Goal: Task Accomplishment & Management: Complete application form

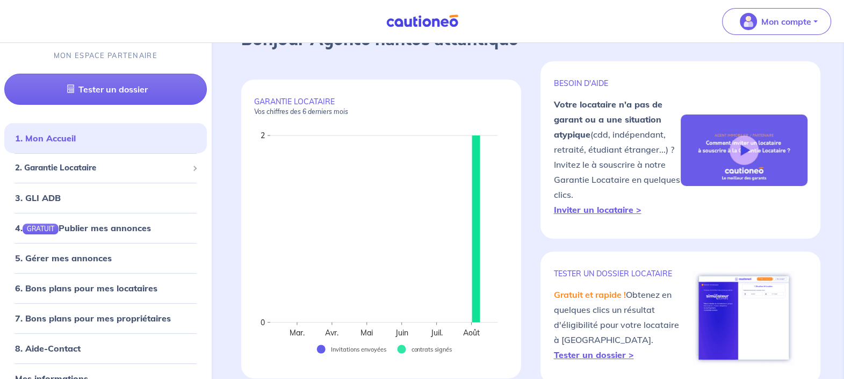
scroll to position [67, 0]
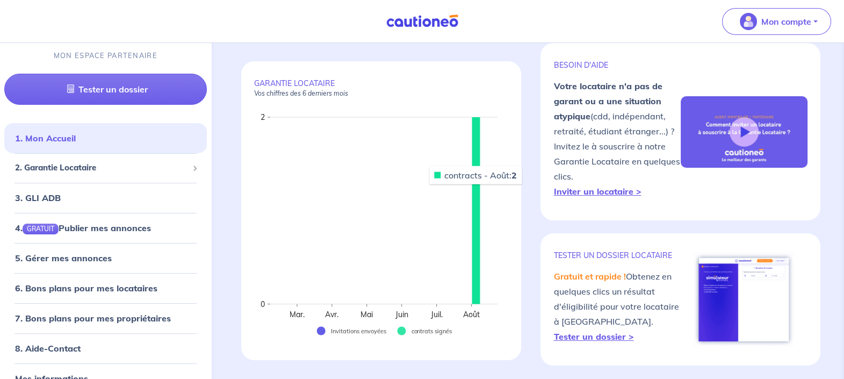
click at [475, 191] on rect at bounding box center [476, 210] width 8 height 187
click at [42, 167] on span "2. Garantie Locataire" at bounding box center [101, 168] width 173 height 12
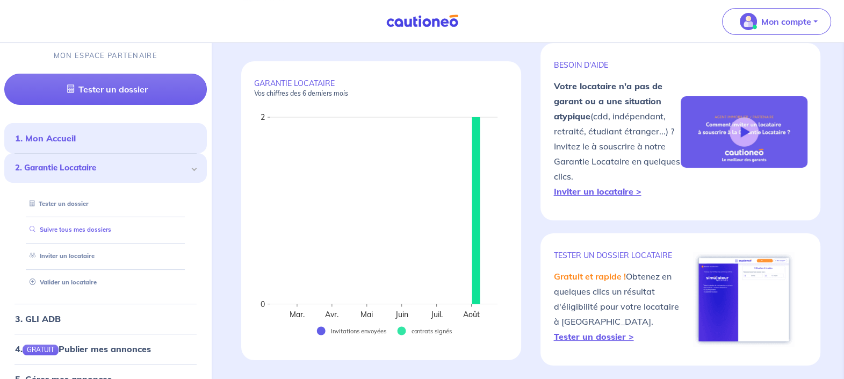
click at [56, 231] on link "Suivre tous mes dossiers" at bounding box center [68, 230] width 86 height 8
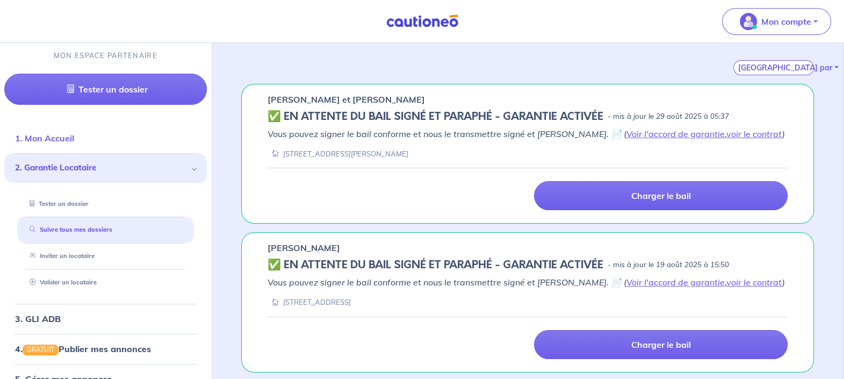
scroll to position [134, 0]
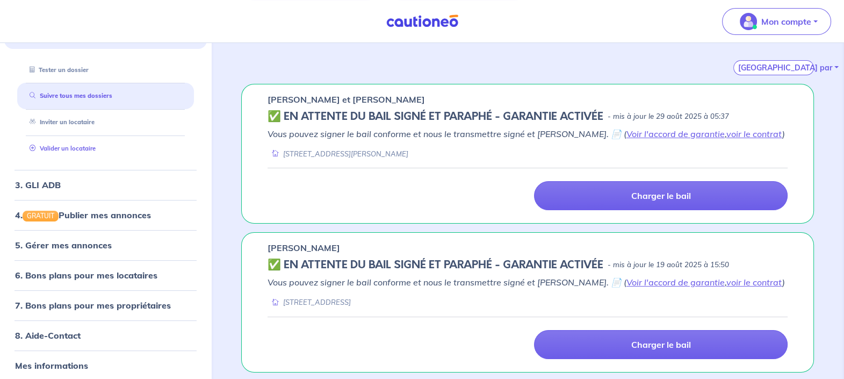
click at [85, 147] on link "Valider un locataire" at bounding box center [60, 149] width 70 height 8
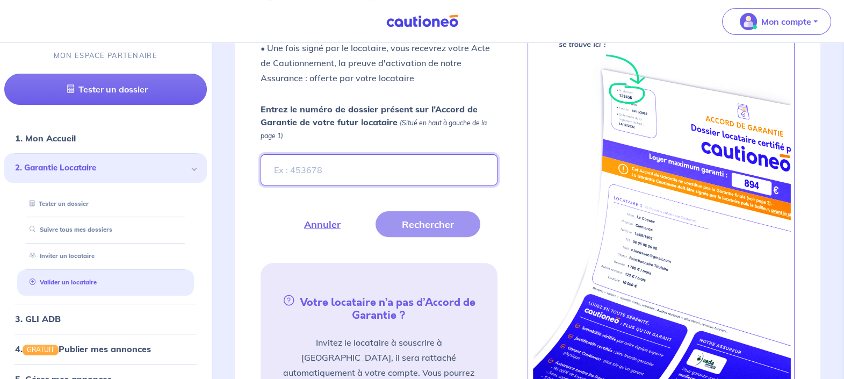
scroll to position [403, 0]
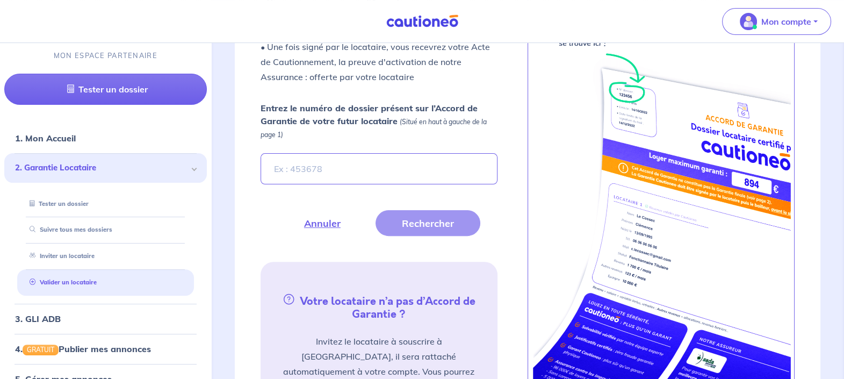
click at [291, 146] on label "Entrez le numéro de dossier présent sur l’Accord de Garantie de votre futur loc…" at bounding box center [378, 124] width 237 height 47
click at [291, 153] on input "Entrez le numéro de dossier présent sur l’Accord de Garantie de votre futur loc…" at bounding box center [378, 168] width 237 height 31
click at [288, 162] on input "Entrez le numéro de dossier présent sur l’Accord de Garantie de votre futur loc…" at bounding box center [378, 168] width 237 height 31
click at [451, 231] on button "Rechercher" at bounding box center [427, 223] width 105 height 26
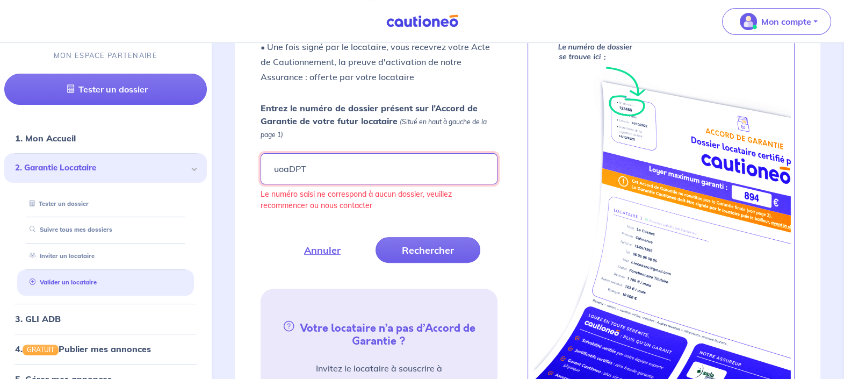
drag, startPoint x: 322, startPoint y: 167, endPoint x: 231, endPoint y: 180, distance: 92.2
click at [232, 180] on div "Fermer Valider un locataire Vous avez retenu un candidat locataire avec un Acco…" at bounding box center [527, 185] width 624 height 668
click at [285, 177] on input "uoaDPT" at bounding box center [378, 168] width 237 height 31
click at [308, 173] on input "uoaDPT" at bounding box center [378, 168] width 237 height 31
type input "uoaDpt"
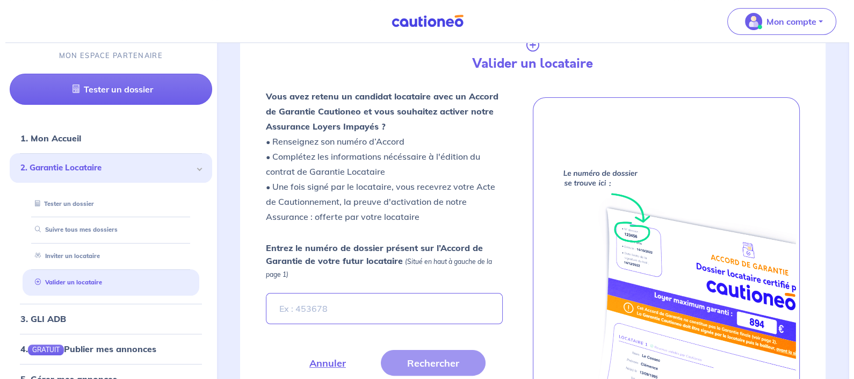
scroll to position [268, 0]
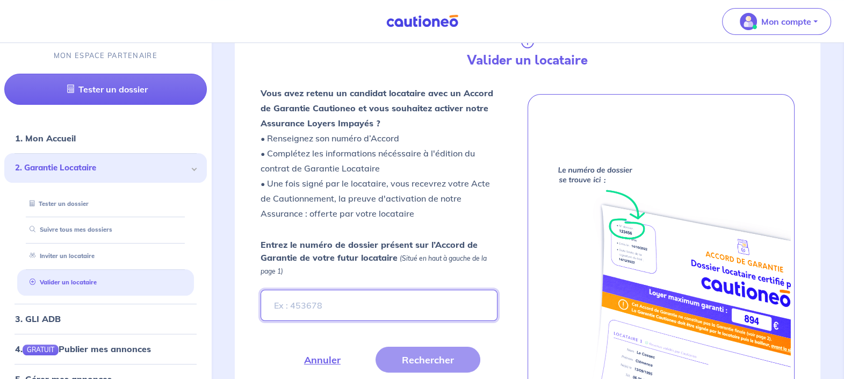
click at [346, 290] on input "Entrez le numéro de dossier présent sur l’Accord de Garantie de votre futur loc…" at bounding box center [378, 304] width 237 height 31
type input "uoaDpt"
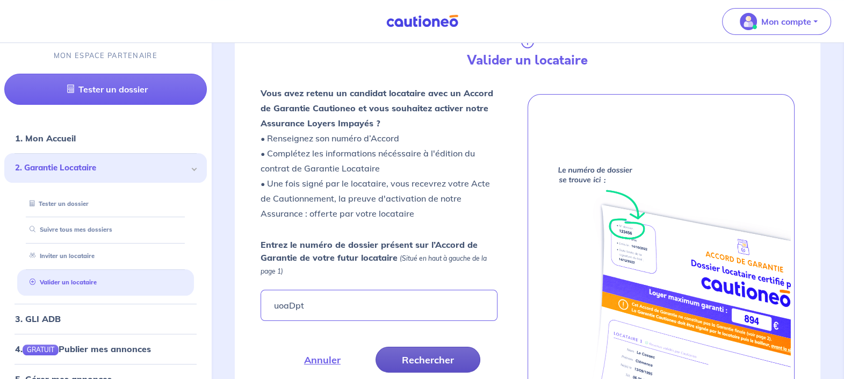
click at [433, 358] on button "Rechercher" at bounding box center [427, 359] width 105 height 26
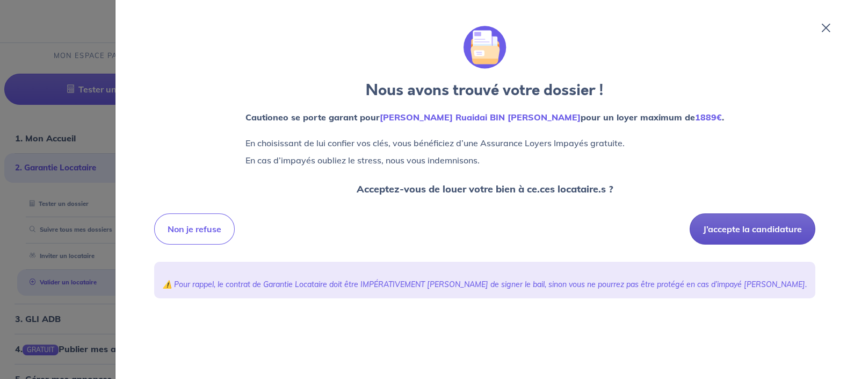
click at [710, 232] on button "J’accepte la candidature" at bounding box center [752, 228] width 126 height 31
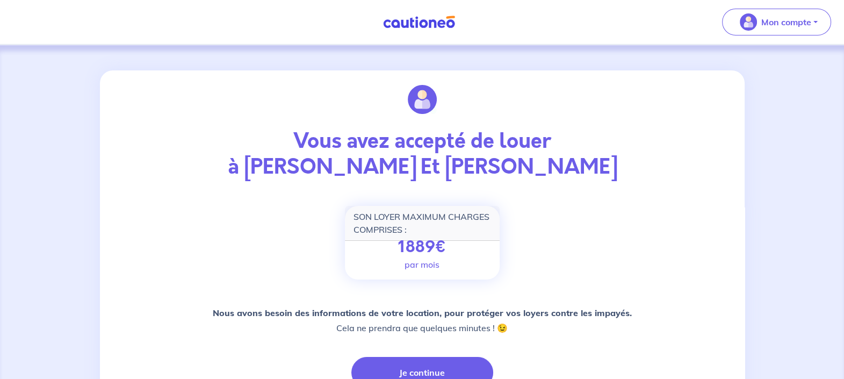
scroll to position [67, 0]
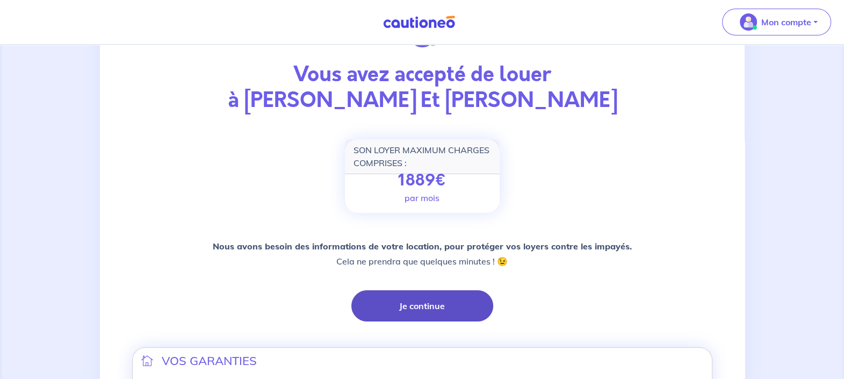
click at [413, 310] on button "Je continue" at bounding box center [422, 305] width 142 height 31
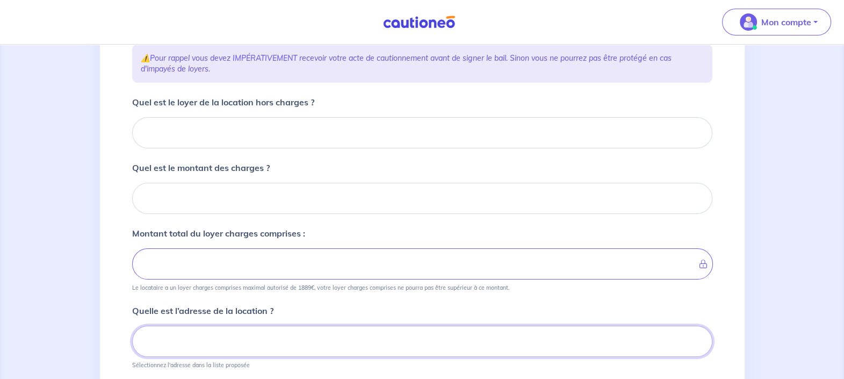
scroll to position [172, 0]
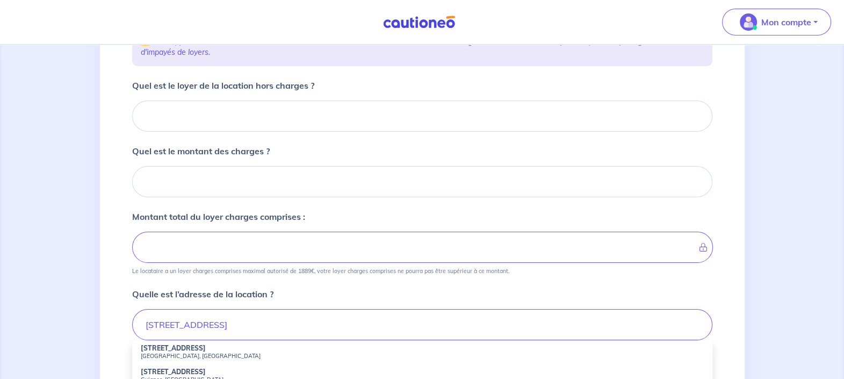
click at [156, 352] on small "Nantes, France" at bounding box center [422, 356] width 563 height 8
type input "26 Rue des Alouettes, Nantes, France"
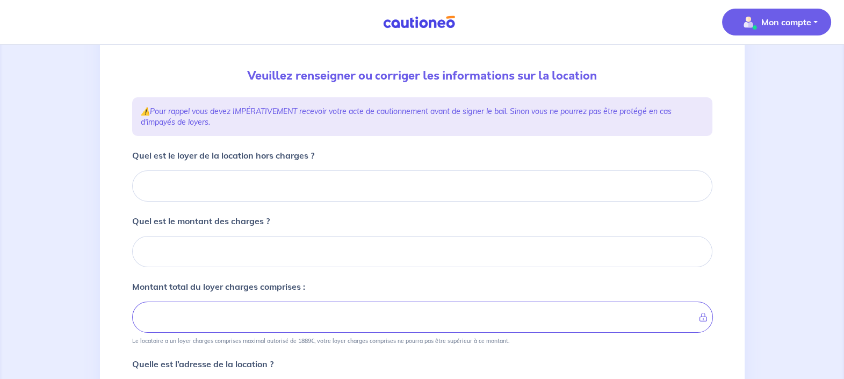
scroll to position [38, 0]
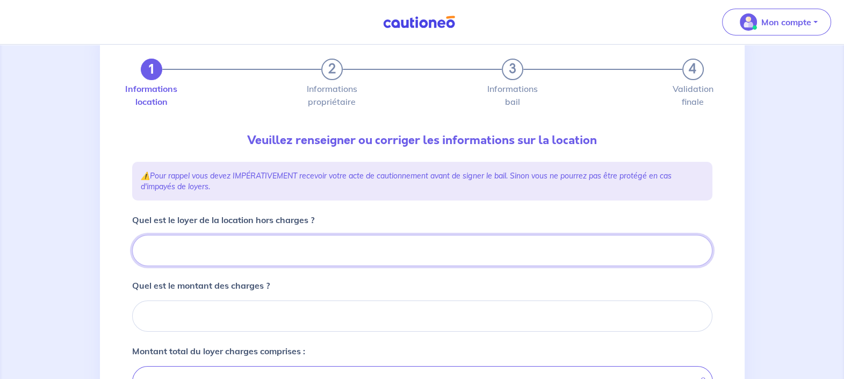
click at [267, 256] on input "Quel est le loyer de la location hors charges ?" at bounding box center [422, 250] width 580 height 31
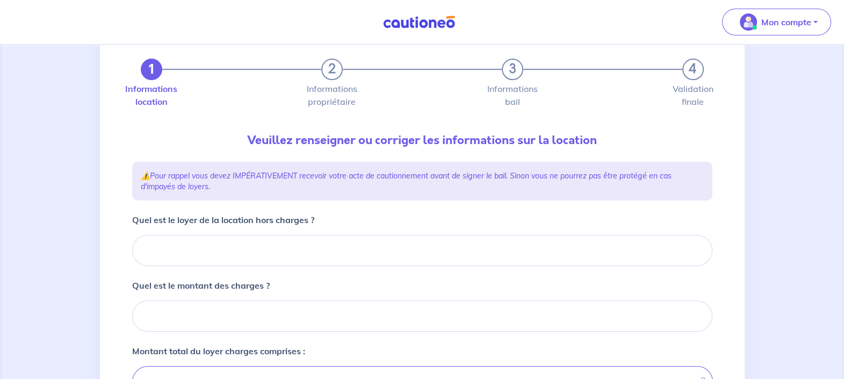
click at [132, 258] on div at bounding box center [422, 250] width 580 height 31
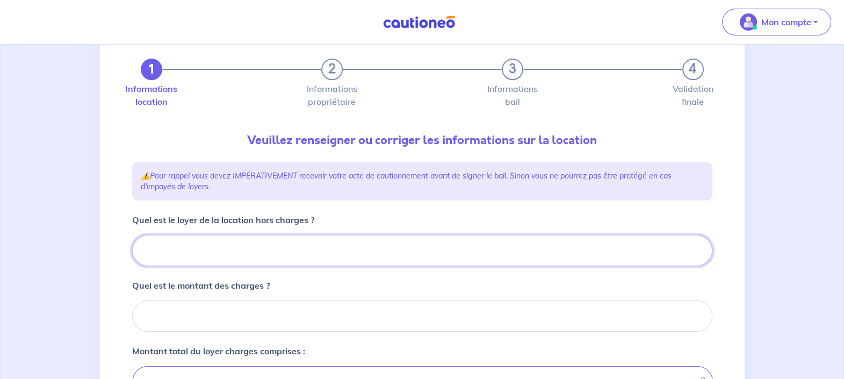
click at [149, 252] on input "Quel est le loyer de la location hors charges ?" at bounding box center [422, 250] width 580 height 31
click at [247, 253] on input "Quel est le loyer de la location hors charges ?" at bounding box center [422, 250] width 580 height 31
click at [173, 238] on input "Quel est le loyer de la location hors charges ?" at bounding box center [422, 250] width 580 height 31
type input "75"
type input "750"
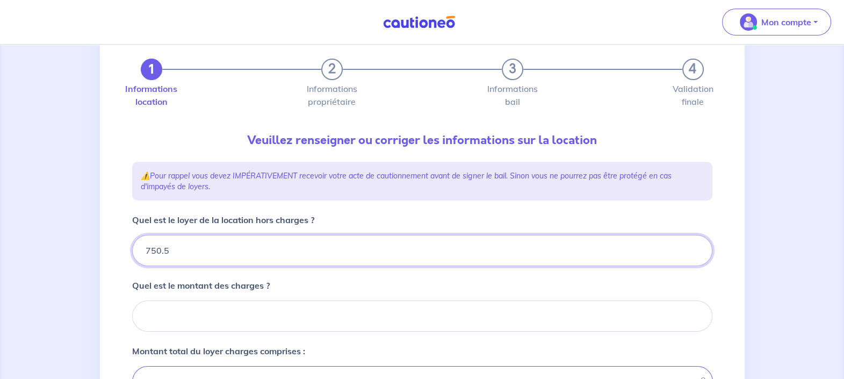
type input "750.59"
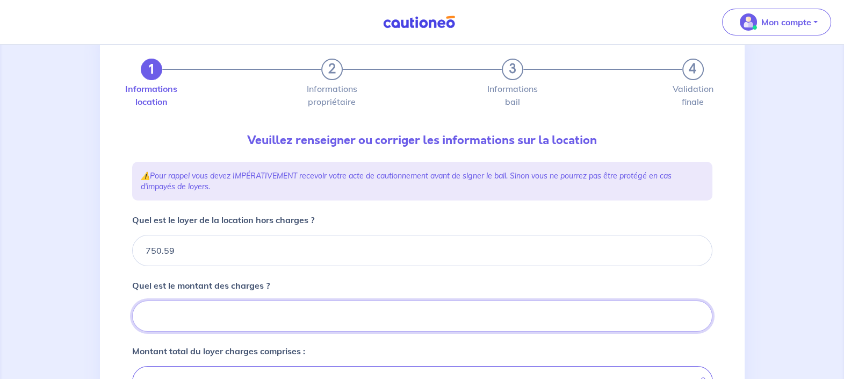
click at [193, 307] on input "Quel est le montant des charges ?" at bounding box center [422, 315] width 580 height 31
type input "72"
type input "822.59"
type input "750.59"
type input "72.10"
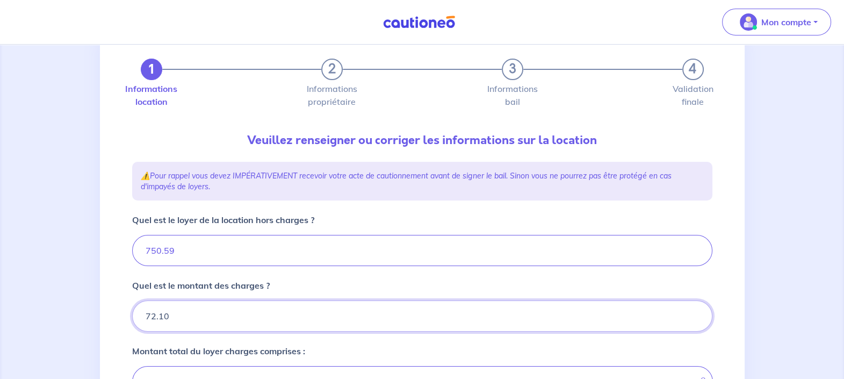
type input "822.69"
click at [525, 301] on input "72.10" at bounding box center [422, 315] width 580 height 31
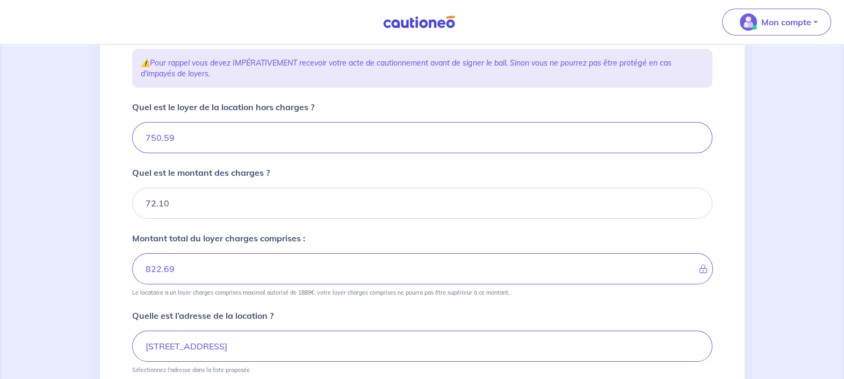
scroll to position [172, 0]
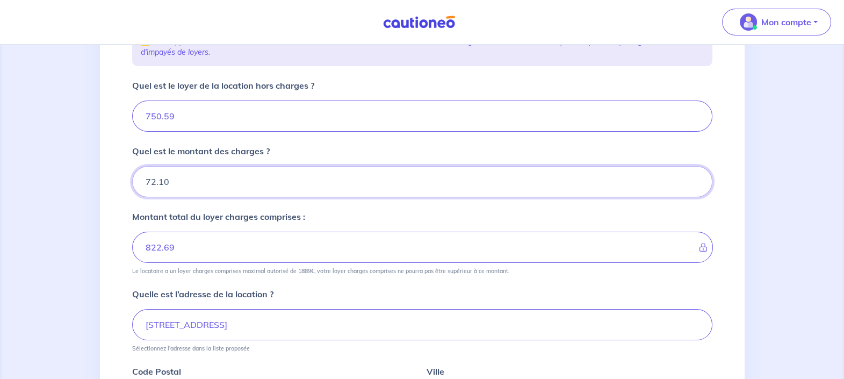
drag, startPoint x: 195, startPoint y: 183, endPoint x: 63, endPoint y: 197, distance: 132.3
click at [64, 197] on div "1 2 3 4 Informations location Informations propriétaire Informations bail Valid…" at bounding box center [422, 249] width 844 height 753
type input "71"
type input "757.59"
type input "821.59"
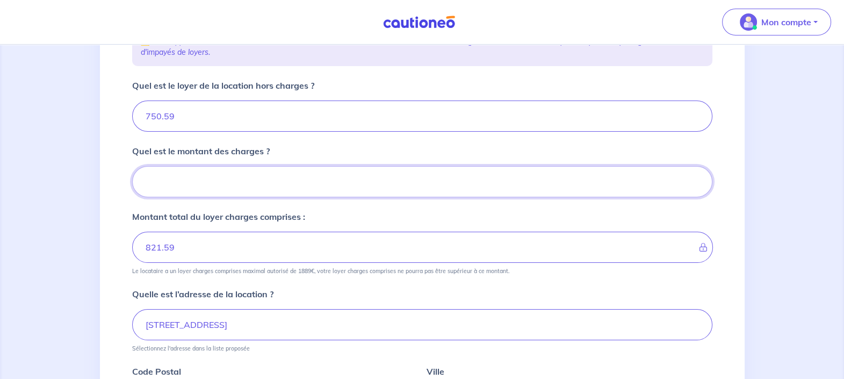
type input "71.7"
type input "750.59"
type input "71.77"
type input "822.36"
type input "71.77"
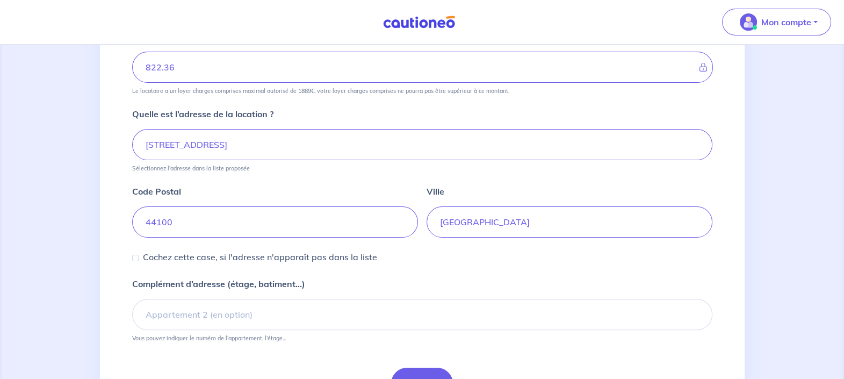
scroll to position [373, 0]
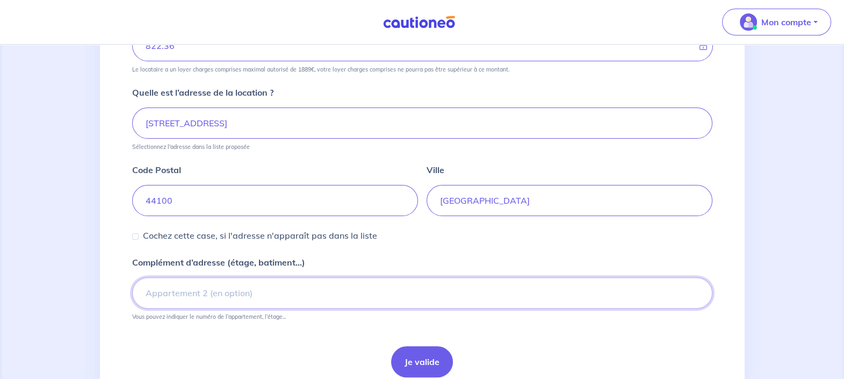
click at [201, 293] on input "Complément d’adresse (étage, batiment...)" at bounding box center [422, 292] width 580 height 31
click at [187, 287] on input "Complément d’adresse (étage, batiment...)" at bounding box center [422, 292] width 580 height 31
type input "a"
type input "Appartement A3"
click at [391, 346] on button "Je valide" at bounding box center [422, 361] width 62 height 31
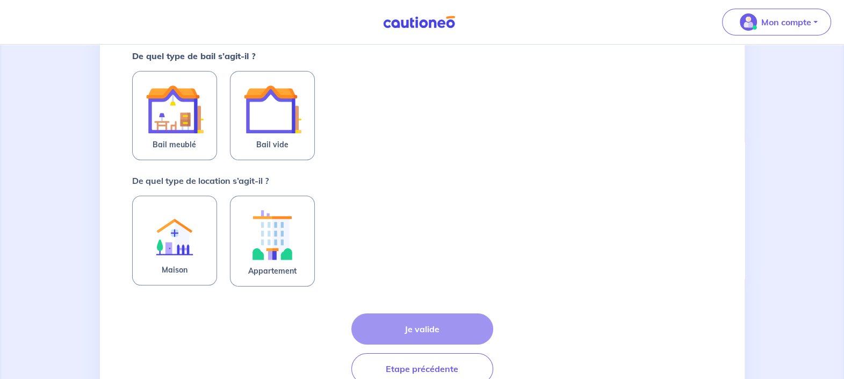
scroll to position [134, 0]
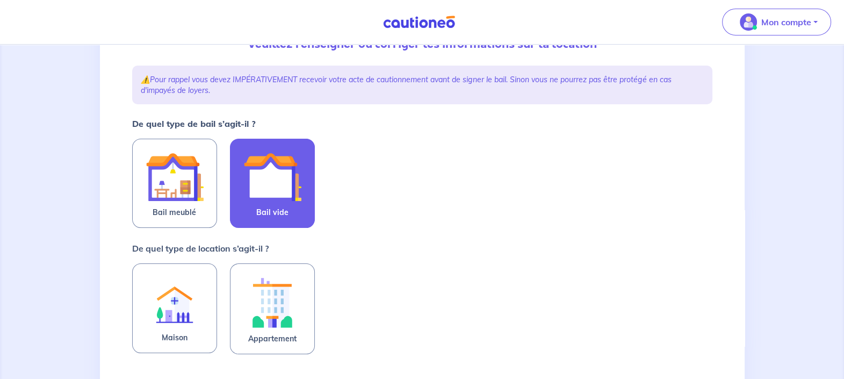
click at [239, 194] on label "Bail vide" at bounding box center [272, 183] width 85 height 89
click at [0, 0] on input "Bail vide" at bounding box center [0, 0] width 0 height 0
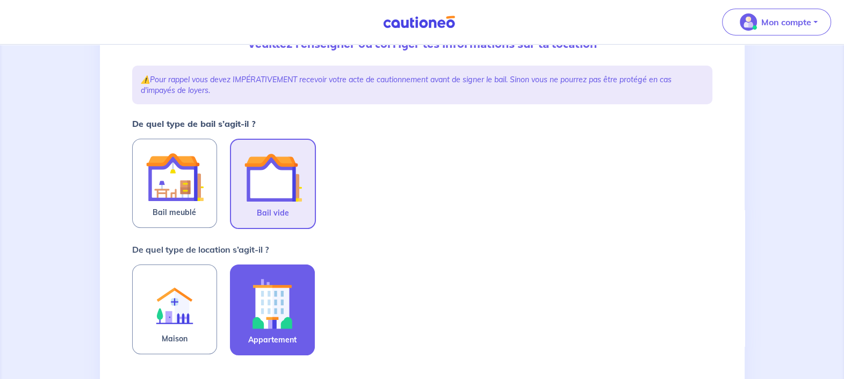
click at [278, 308] on img at bounding box center [272, 303] width 58 height 60
click at [0, 0] on input "Appartement" at bounding box center [0, 0] width 0 height 0
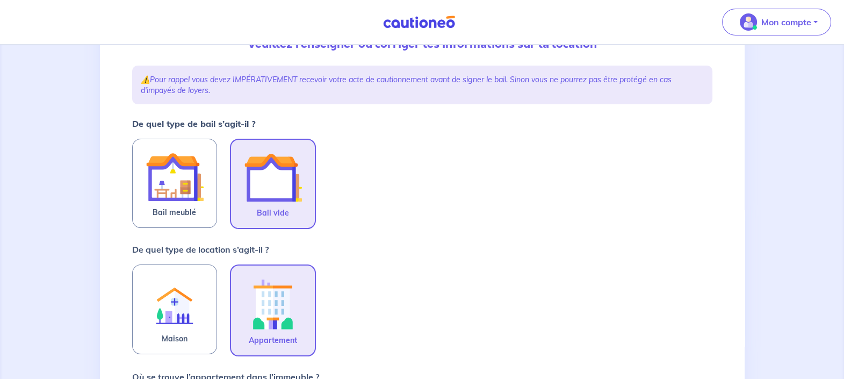
scroll to position [268, 0]
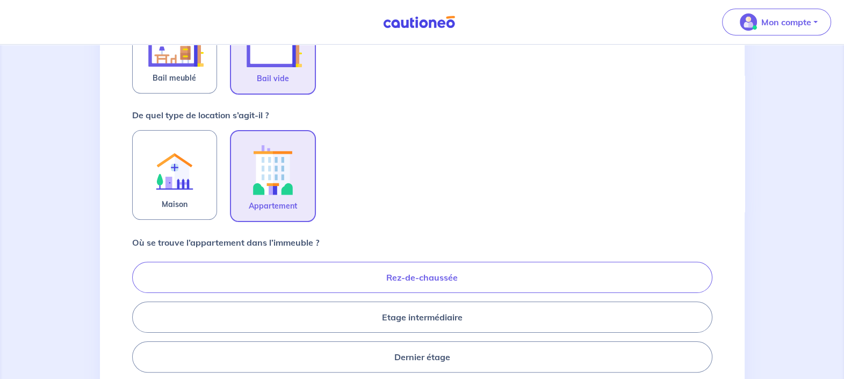
click at [274, 275] on label "Rez-de-chaussée" at bounding box center [422, 276] width 580 height 31
click at [139, 313] on input "Rez-de-chaussée" at bounding box center [135, 316] width 7 height 7
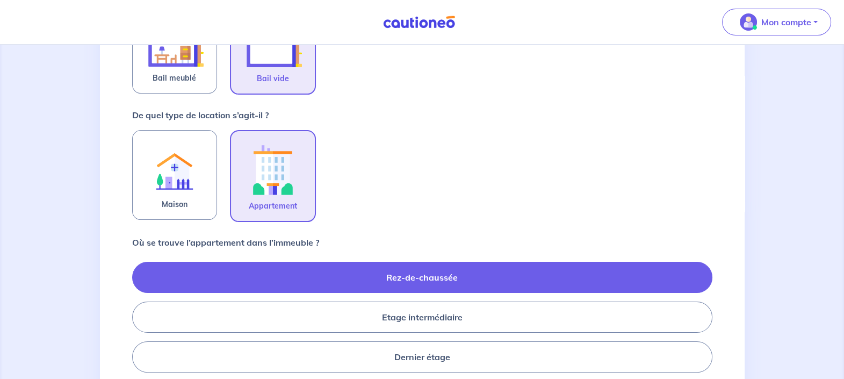
radio input "true"
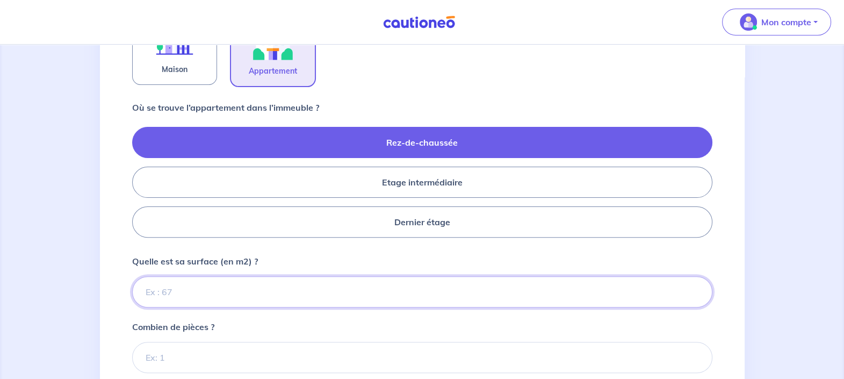
click at [328, 290] on input "Quelle est sa surface (en m2) ?" at bounding box center [422, 291] width 580 height 31
type input "65"
type input "65.30"
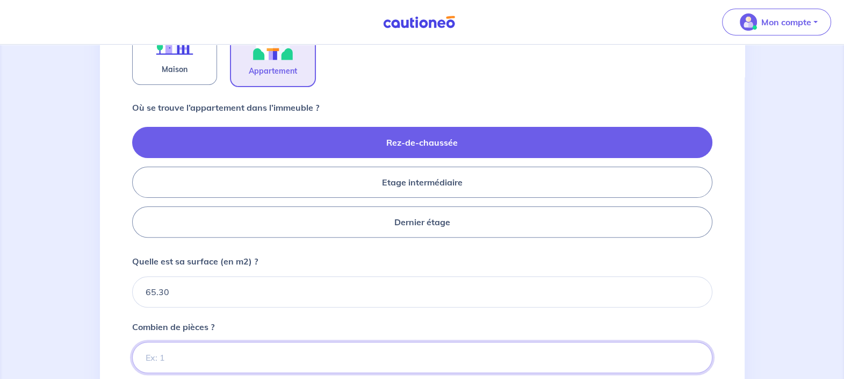
click at [228, 346] on input "Combien de pièces ?" at bounding box center [422, 356] width 580 height 31
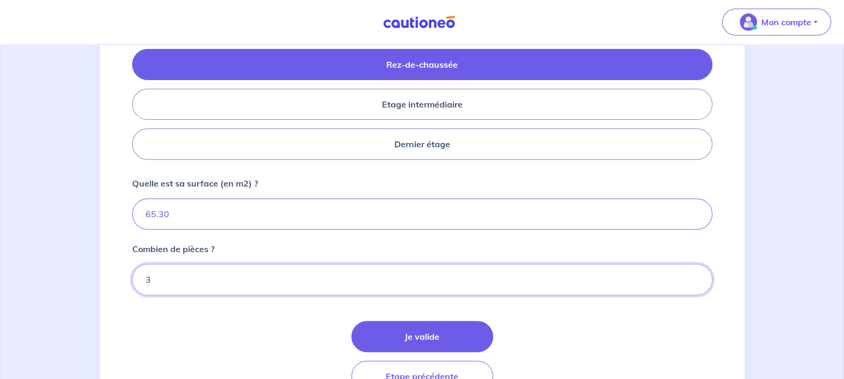
scroll to position [537, 0]
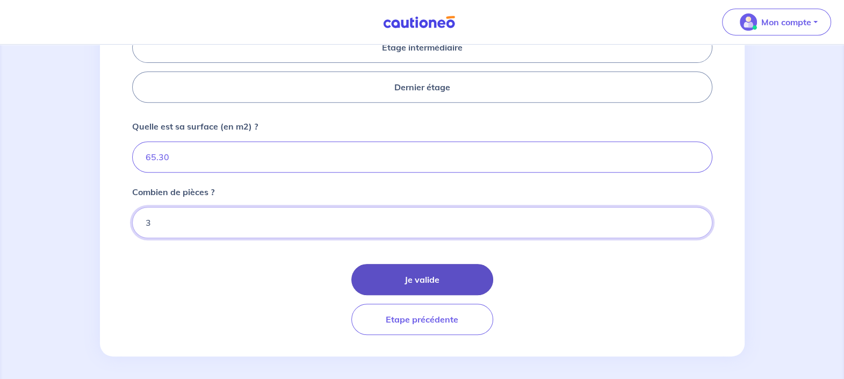
type input "3"
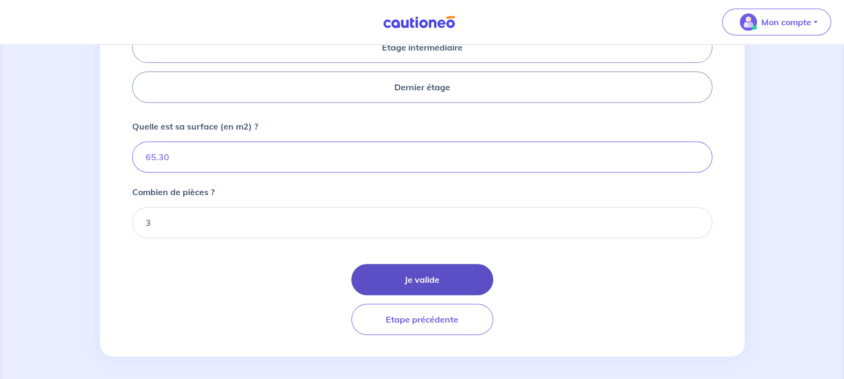
click at [485, 286] on button "Je valide" at bounding box center [422, 279] width 142 height 31
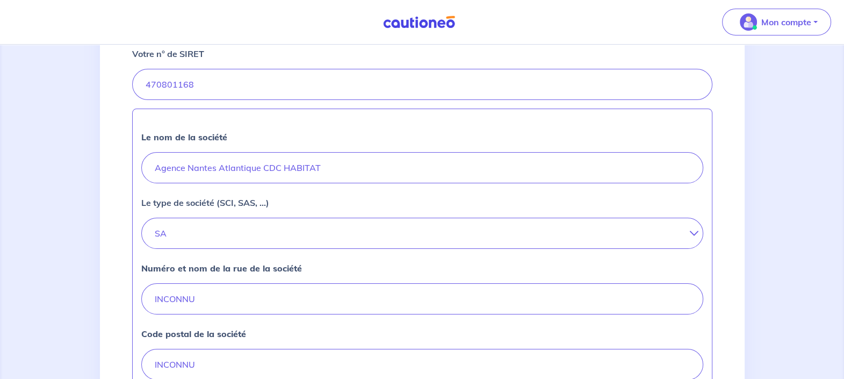
scroll to position [268, 0]
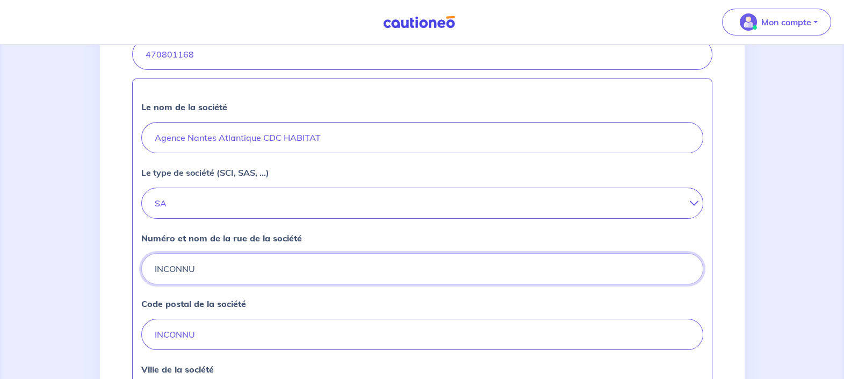
drag, startPoint x: 306, startPoint y: 258, endPoint x: 104, endPoint y: 267, distance: 201.5
click at [104, 267] on div "2 3 4 Informations location Informations propriétaire Informations bail Validat…" at bounding box center [422, 209] width 644 height 815
type input "1 BOULEVARD DE LA LIBERATION"
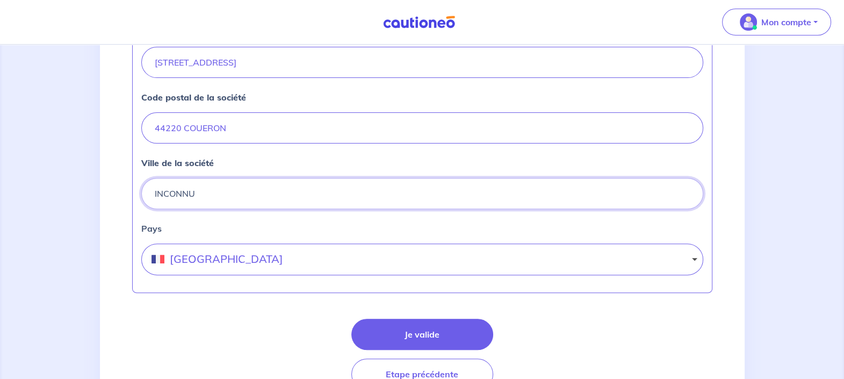
scroll to position [476, 0]
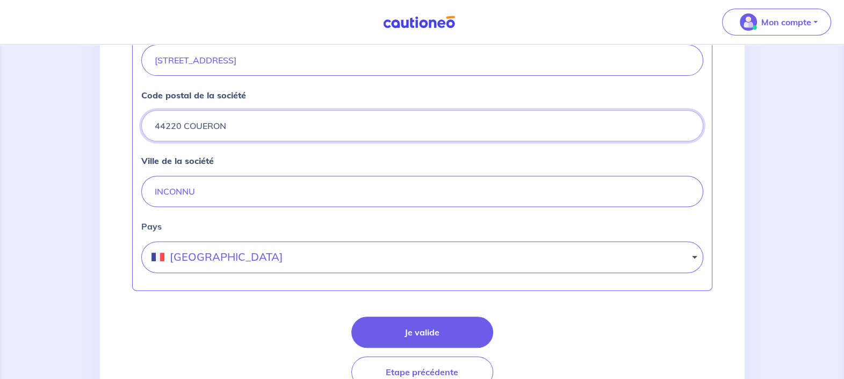
drag, startPoint x: 271, startPoint y: 127, endPoint x: 185, endPoint y: 130, distance: 86.0
click at [185, 130] on input "44220 COUERON" at bounding box center [422, 125] width 562 height 31
type input "44220"
type input "COUERON"
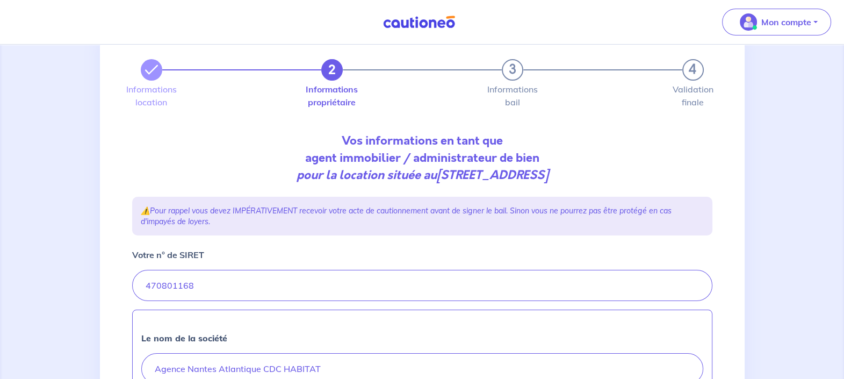
scroll to position [67, 0]
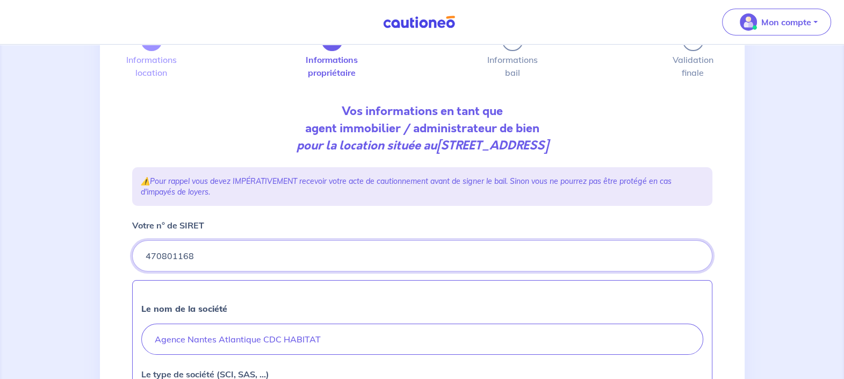
click at [281, 253] on input "Votre n° de SIRET" at bounding box center [422, 255] width 580 height 31
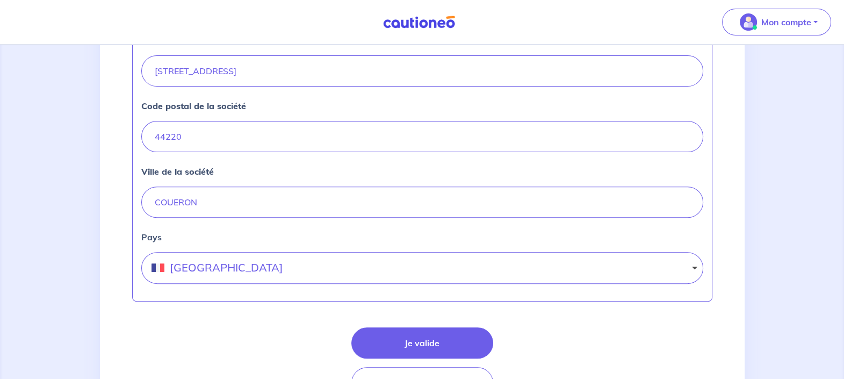
scroll to position [529, 0]
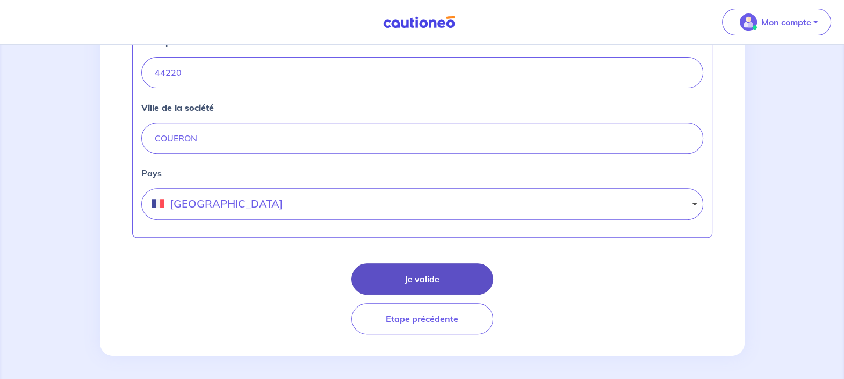
type input "47080116803195"
click at [464, 273] on button "Je valide" at bounding box center [422, 278] width 142 height 31
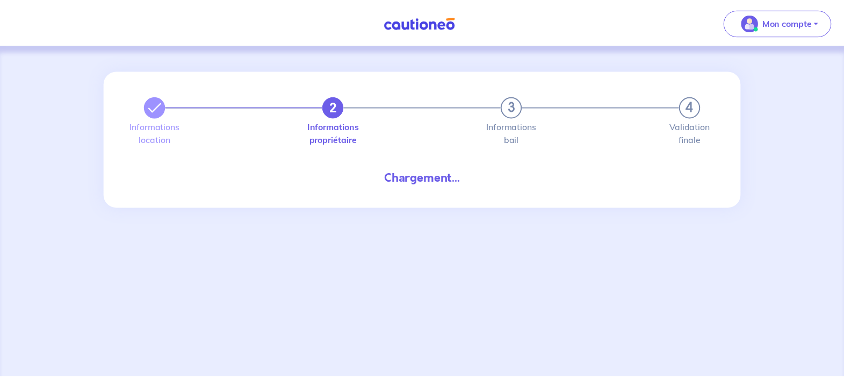
select select "FR"
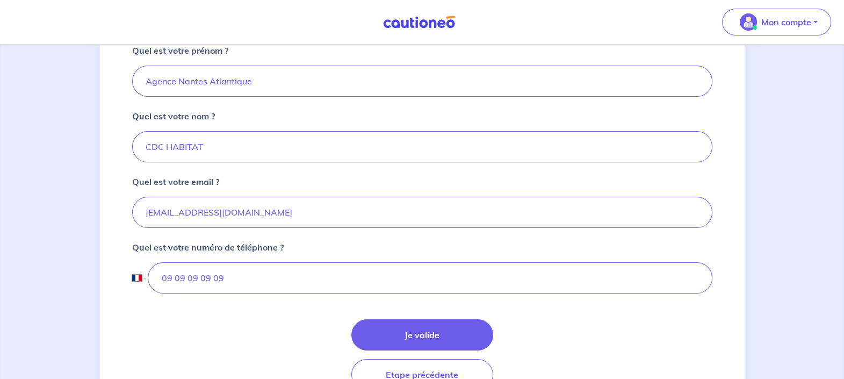
scroll to position [298, 0]
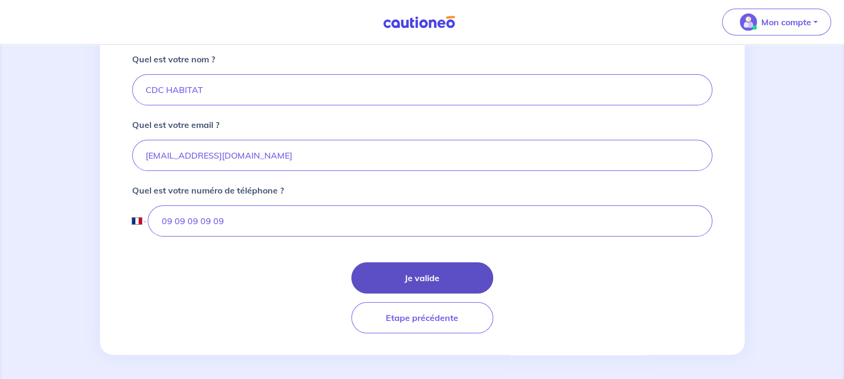
click at [463, 267] on button "Je valide" at bounding box center [422, 277] width 142 height 31
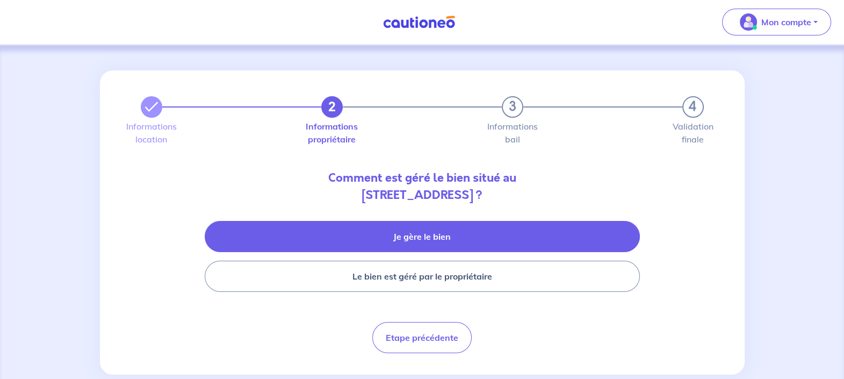
click at [511, 242] on button "Je gère le bien" at bounding box center [422, 236] width 435 height 31
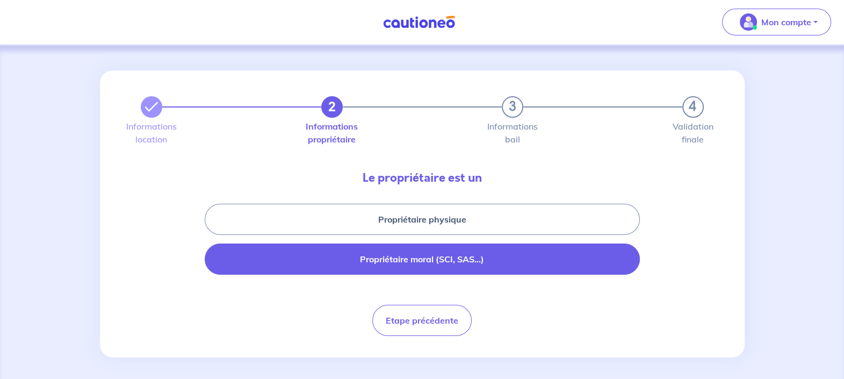
click at [582, 244] on button "Propriétaire moral (SCI, SAS...)" at bounding box center [422, 258] width 435 height 31
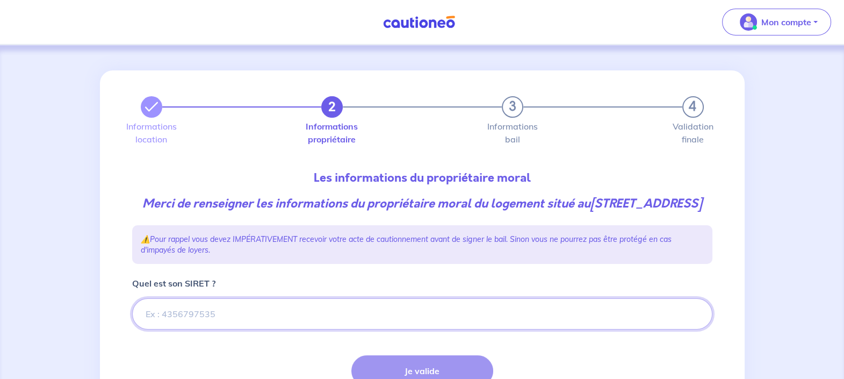
click at [184, 329] on input "Quel est son SIRET ?" at bounding box center [422, 313] width 580 height 31
type input "47080116803195"
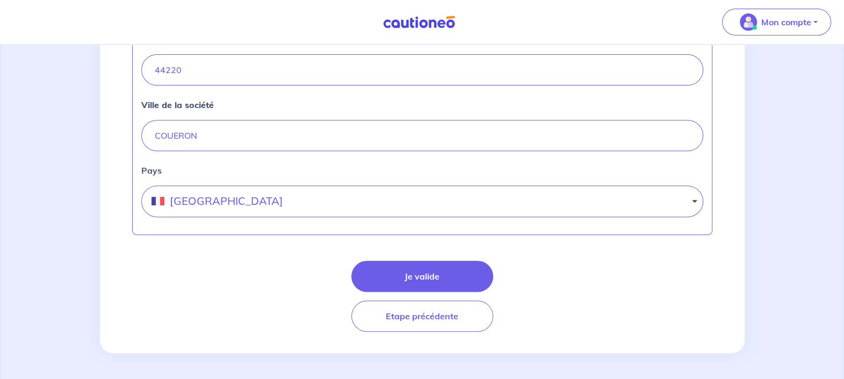
scroll to position [536, 0]
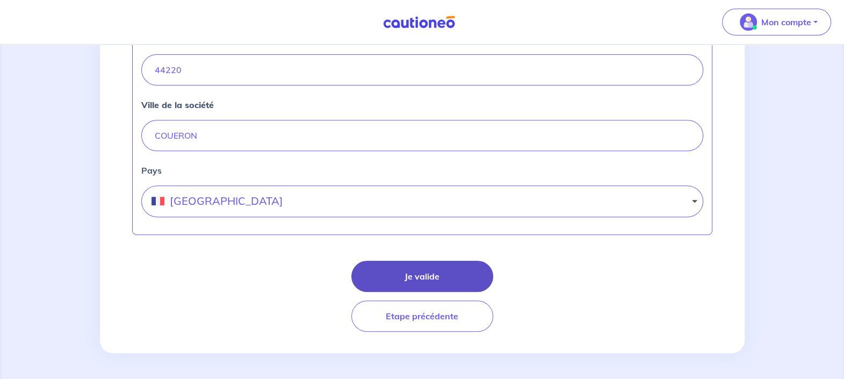
click at [424, 277] on button "Je valide" at bounding box center [422, 275] width 142 height 31
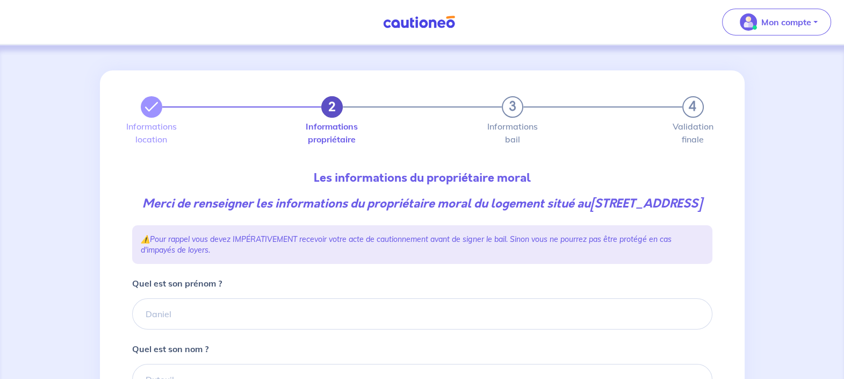
click at [338, 114] on button "2" at bounding box center [331, 106] width 21 height 21
click at [153, 101] on icon "button" at bounding box center [151, 106] width 13 height 13
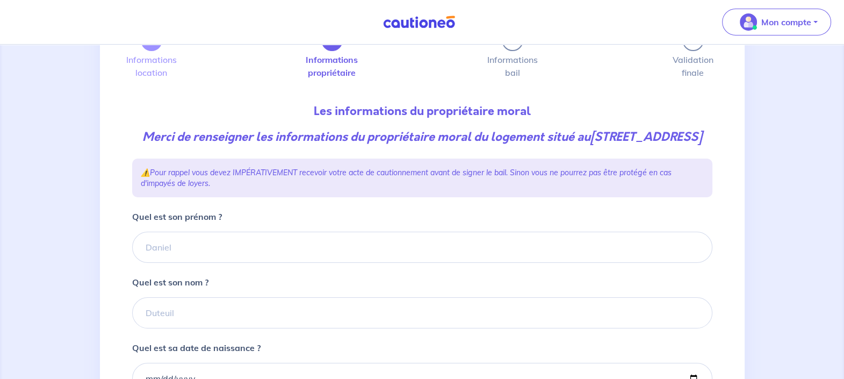
scroll to position [306, 0]
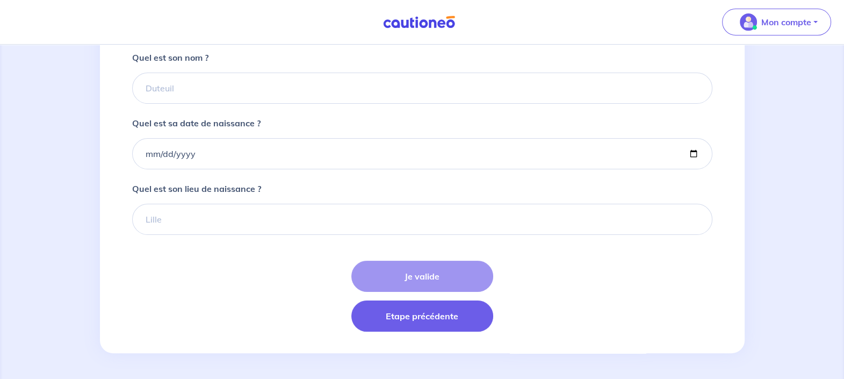
click at [445, 311] on button "Etape précédente" at bounding box center [422, 315] width 142 height 31
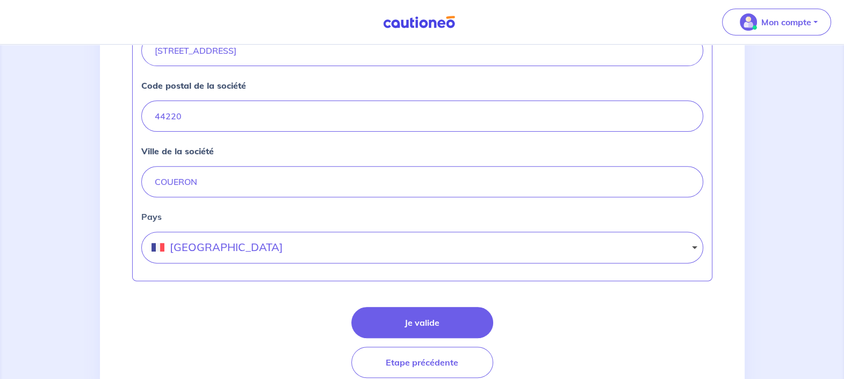
scroll to position [536, 0]
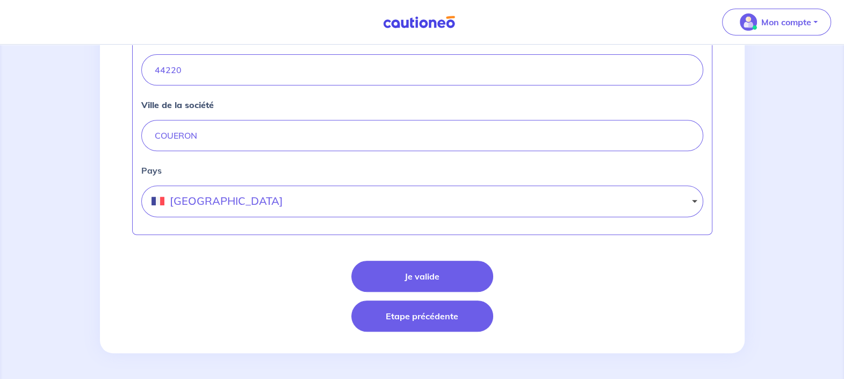
click at [404, 325] on button "Etape précédente" at bounding box center [422, 315] width 142 height 31
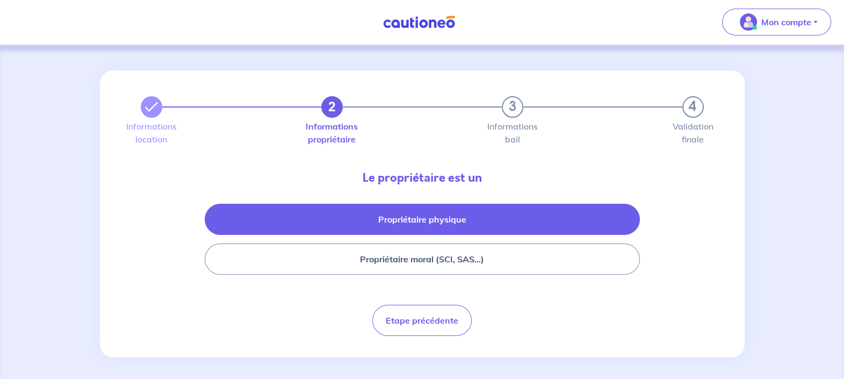
click at [451, 212] on button "Propriétaire physique" at bounding box center [422, 219] width 435 height 31
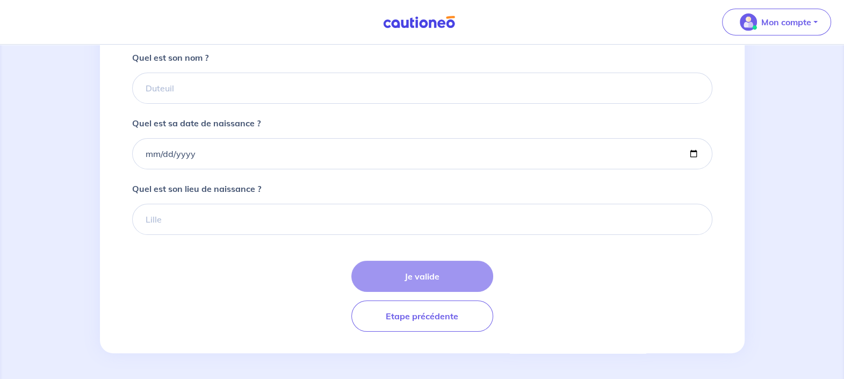
scroll to position [306, 0]
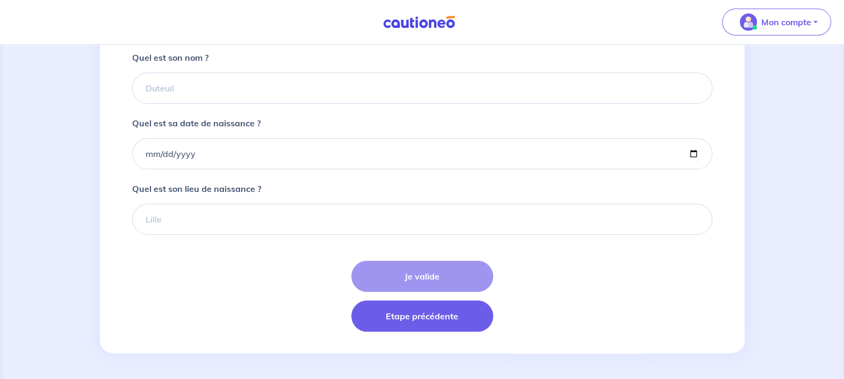
click at [404, 325] on button "Etape précédente" at bounding box center [422, 315] width 142 height 31
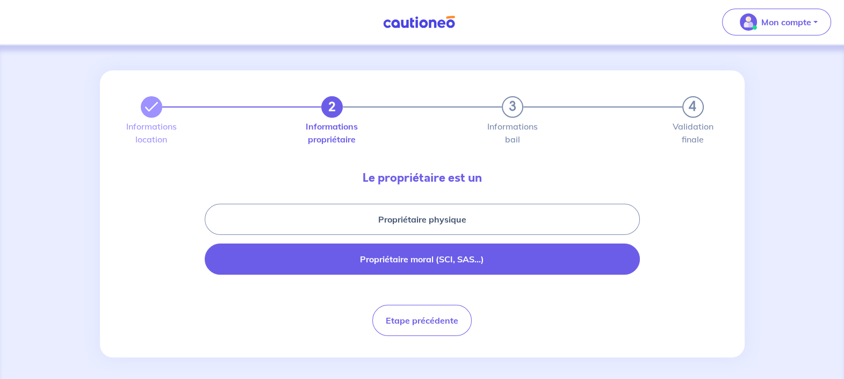
click at [489, 270] on button "Propriétaire moral (SCI, SAS...)" at bounding box center [422, 258] width 435 height 31
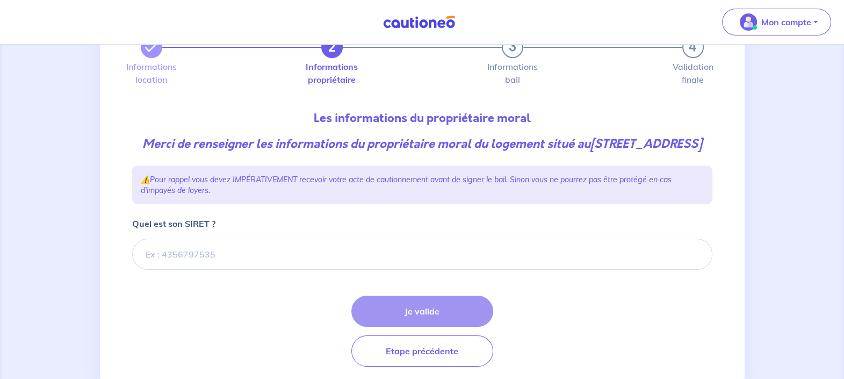
scroll to position [111, 0]
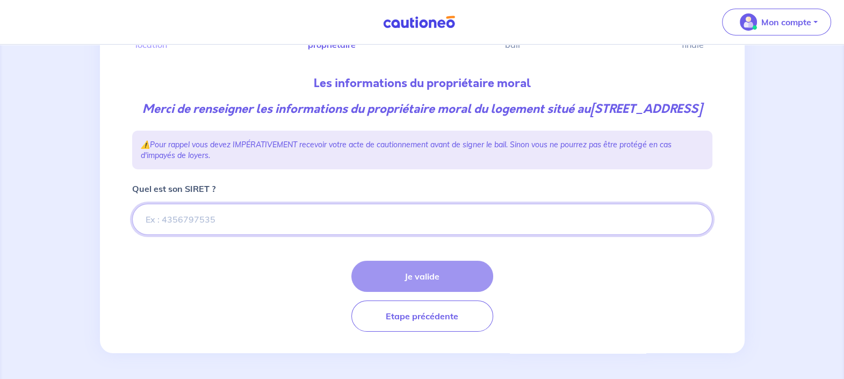
click at [230, 226] on input "Quel est son SIRET ?" at bounding box center [422, 219] width 580 height 31
type input "47080116803195"
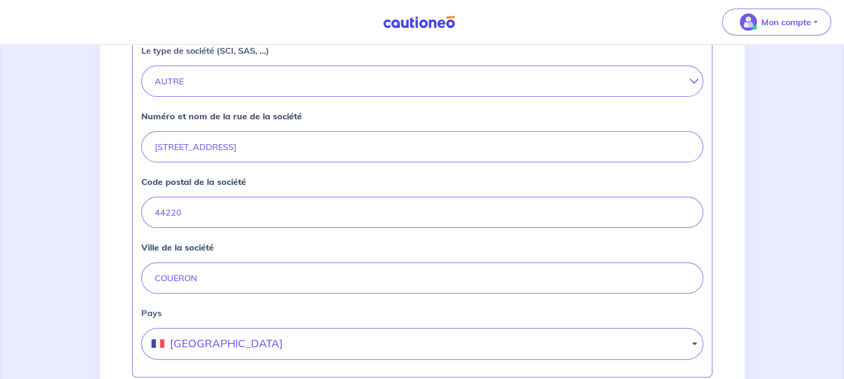
scroll to position [513, 0]
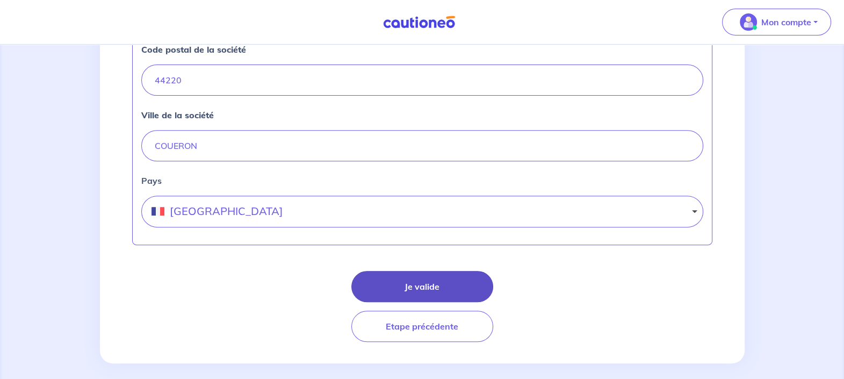
click at [461, 292] on button "Je valide" at bounding box center [422, 286] width 142 height 31
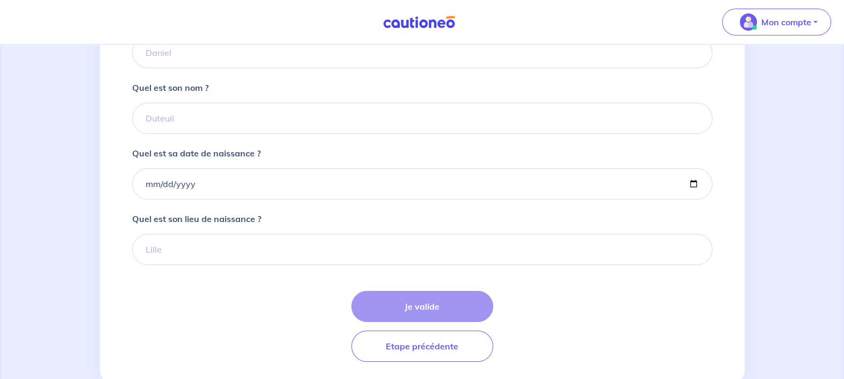
scroll to position [306, 0]
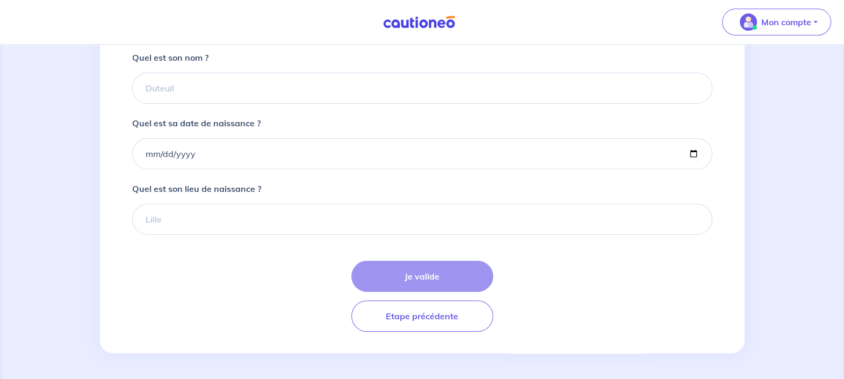
click at [467, 269] on div "Je valide Etape précédente" at bounding box center [422, 295] width 580 height 71
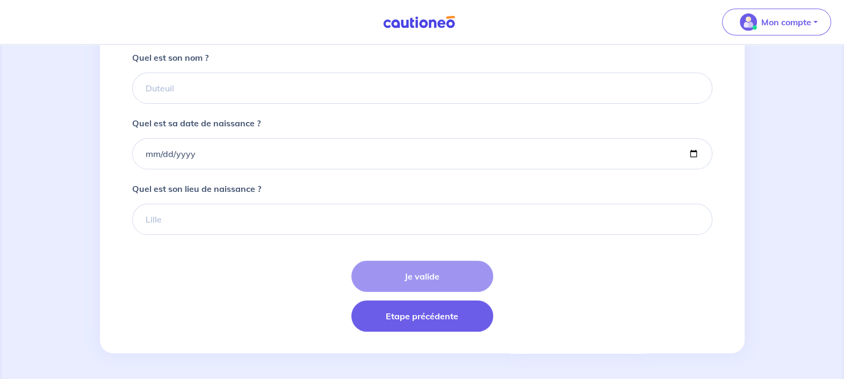
click at [482, 317] on button "Etape précédente" at bounding box center [422, 315] width 142 height 31
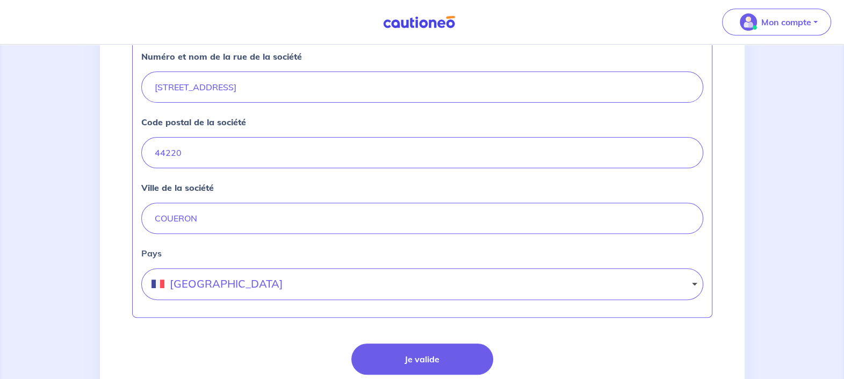
scroll to position [536, 0]
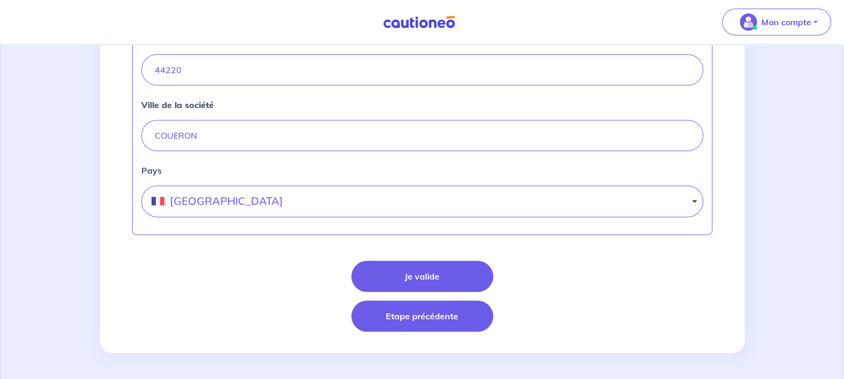
click at [432, 307] on button "Etape précédente" at bounding box center [422, 315] width 142 height 31
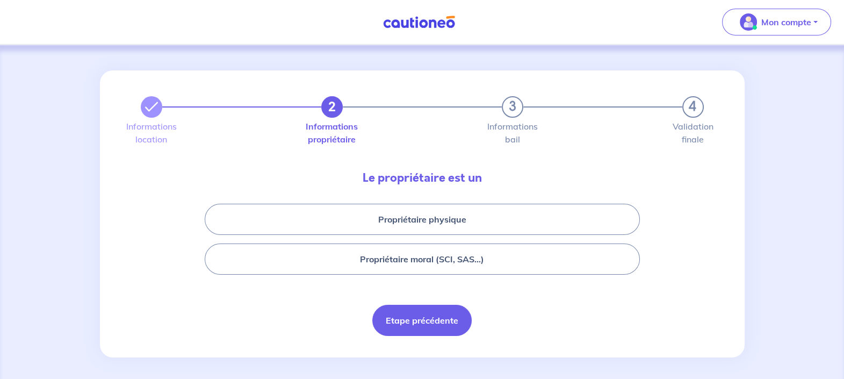
click at [428, 318] on button "Etape précédente" at bounding box center [421, 319] width 99 height 31
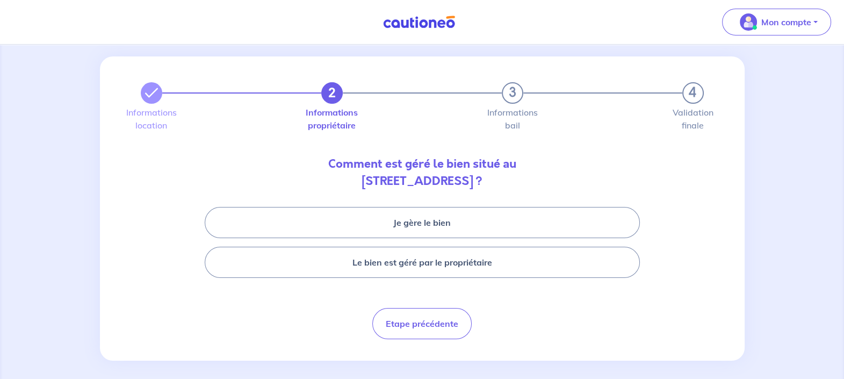
scroll to position [20, 0]
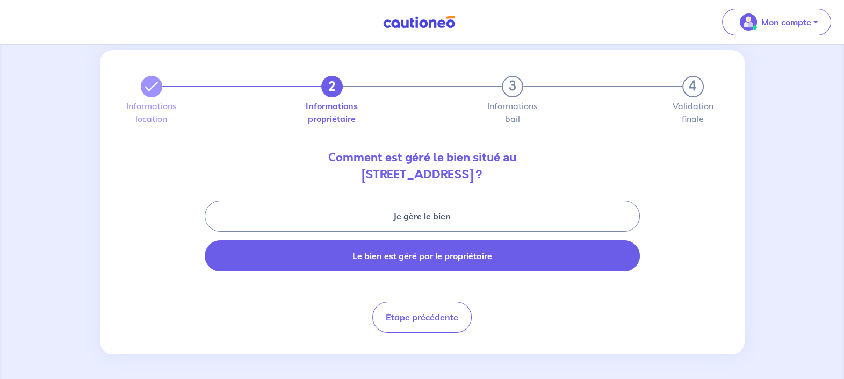
click at [576, 258] on button "Le bien est géré par le propriétaire" at bounding box center [422, 255] width 435 height 31
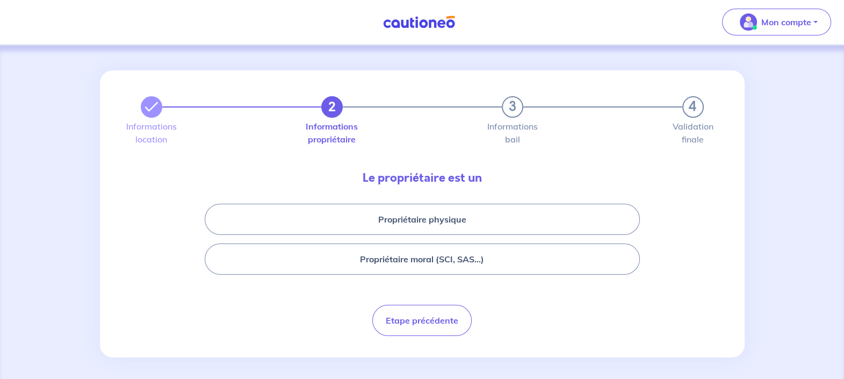
click at [576, 258] on button "Propriétaire moral (SCI, SAS...)" at bounding box center [422, 258] width 435 height 31
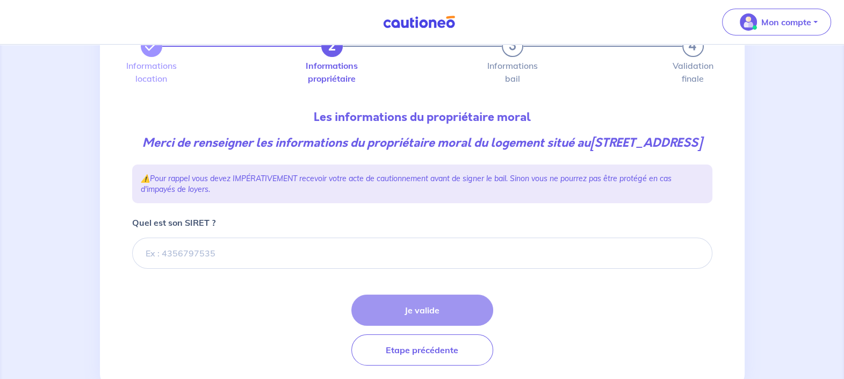
scroll to position [111, 0]
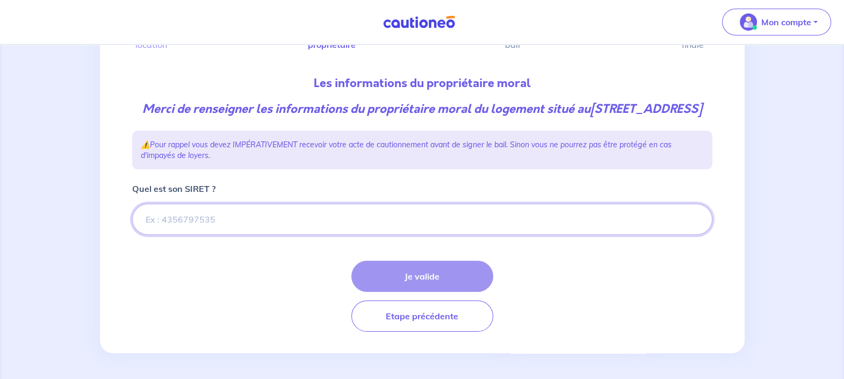
click at [348, 212] on input "Quel est son SIRET ?" at bounding box center [422, 219] width 580 height 31
type input "47080116803195"
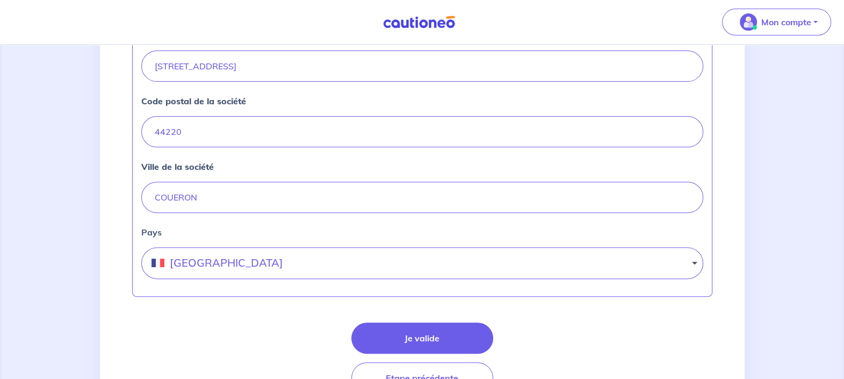
scroll to position [538, 0]
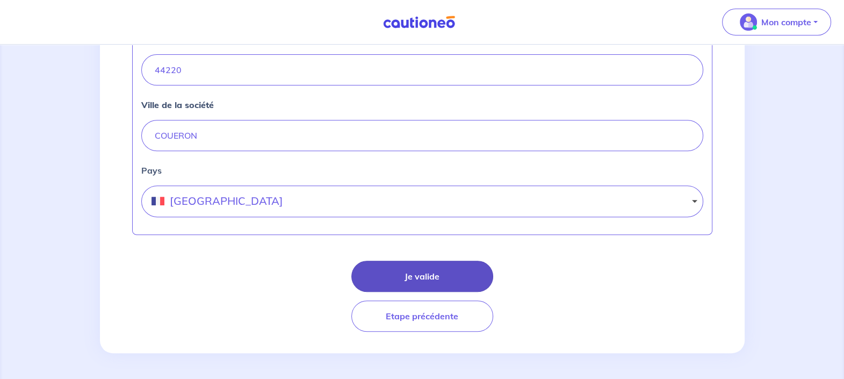
click at [409, 281] on button "Je valide" at bounding box center [422, 275] width 142 height 31
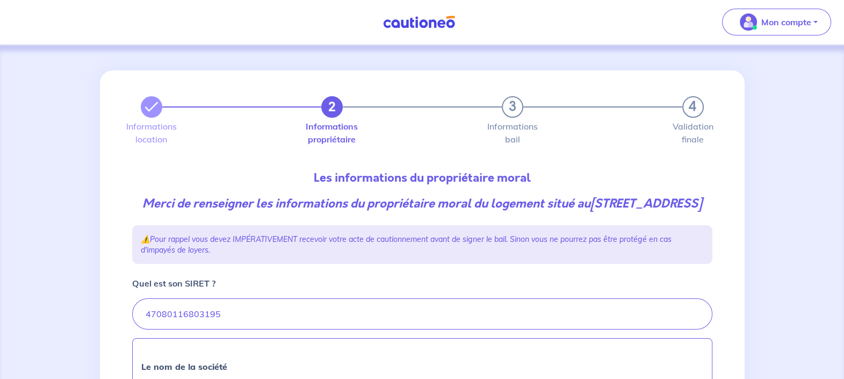
select select "FR"
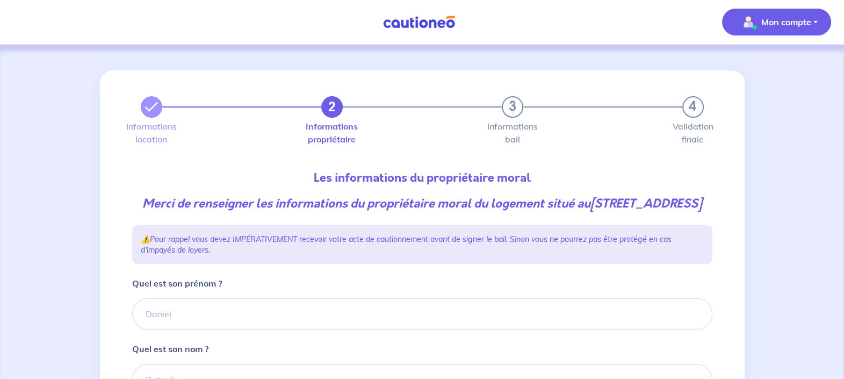
click at [750, 29] on img "button" at bounding box center [747, 21] width 17 height 17
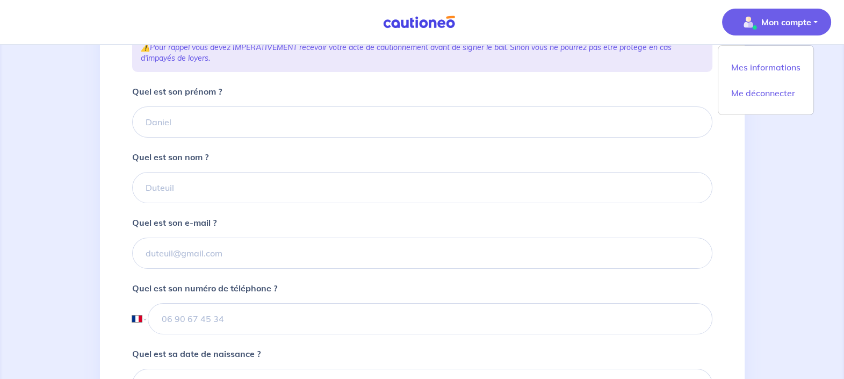
scroll to position [268, 0]
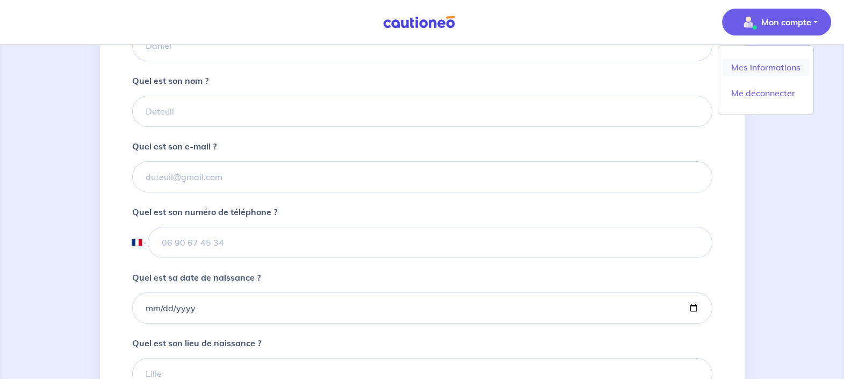
click at [766, 68] on link "Mes informations" at bounding box center [765, 67] width 86 height 17
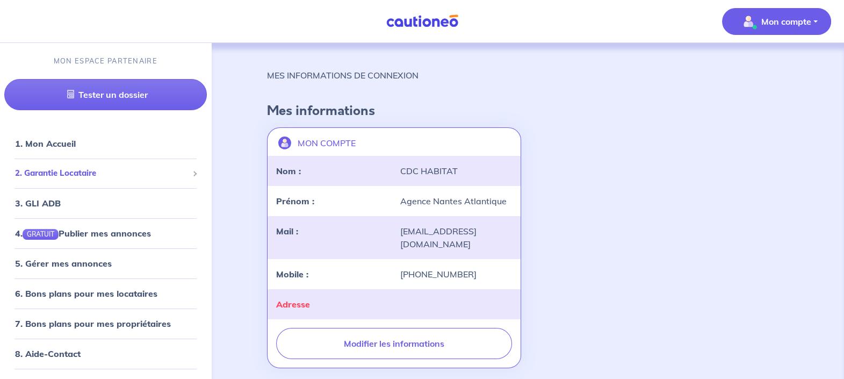
click at [40, 171] on span "2. Garantie Locataire" at bounding box center [101, 173] width 173 height 12
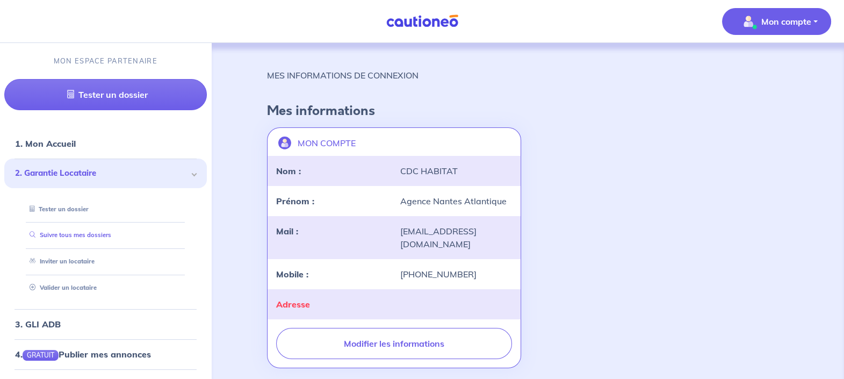
click at [64, 231] on link "Suivre tous mes dossiers" at bounding box center [68, 235] width 86 height 8
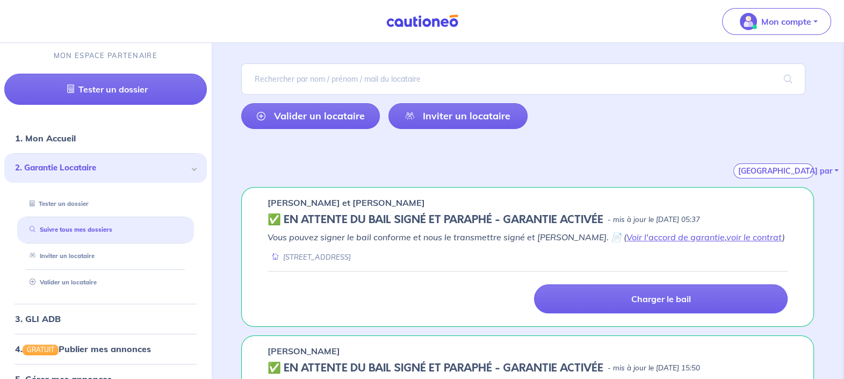
scroll to position [170, 0]
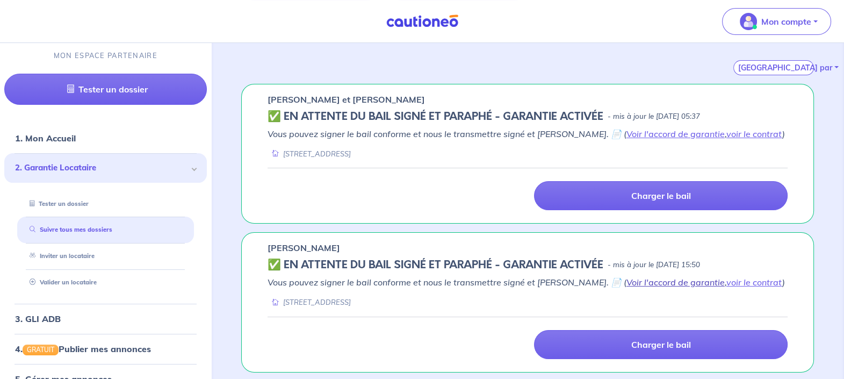
click at [651, 278] on link "Voir l'accord de garantie" at bounding box center [675, 282] width 98 height 11
click at [726, 283] on link "voir le contrat" at bounding box center [754, 282] width 56 height 11
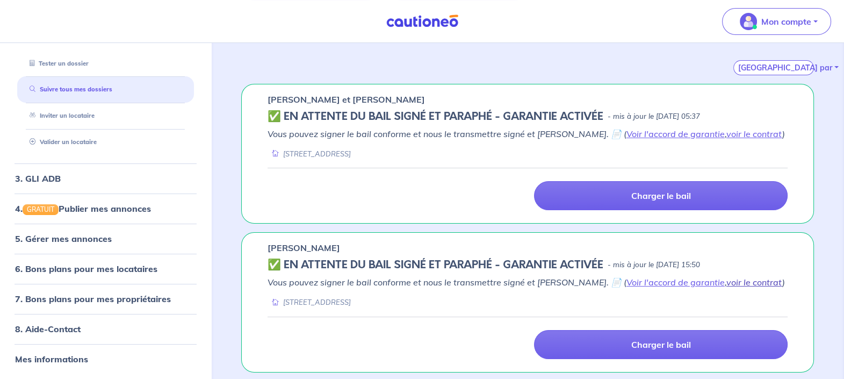
click at [726, 279] on link "voir le contrat" at bounding box center [754, 282] width 56 height 11
drag, startPoint x: 726, startPoint y: 125, endPoint x: 727, endPoint y: 142, distance: 17.2
click at [726, 128] on div "Alexandre GRUSZKA et Pauline PICARDA ✅️️️ EN ATTENTE DU BAIL SIGNÉ ET PARAPHÉ -…" at bounding box center [527, 154] width 572 height 140
click at [727, 142] on div "Vous pouvez signer le bail conforme et nous le transmettre signé et paraphé. 📄 …" at bounding box center [527, 143] width 520 height 32
click at [727, 132] on link "voir le contrat" at bounding box center [754, 133] width 56 height 11
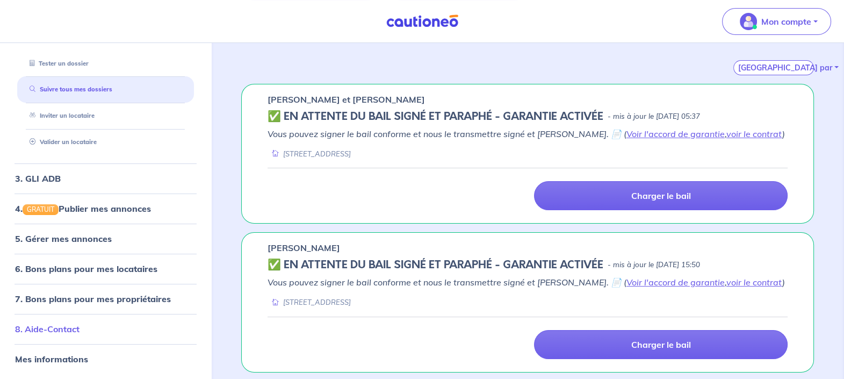
click at [76, 324] on link "8. Aide-Contact" at bounding box center [47, 329] width 64 height 11
